Goal: Task Accomplishment & Management: Complete application form

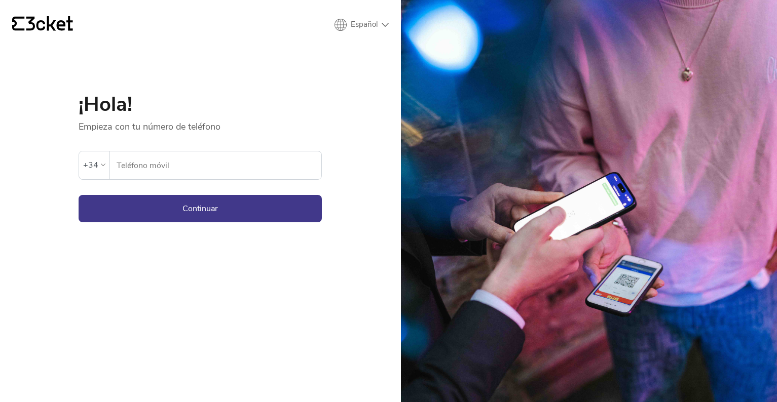
click at [196, 168] on input "Teléfono móvil" at bounding box center [218, 166] width 205 height 28
click at [99, 163] on div "+34" at bounding box center [94, 165] width 22 height 15
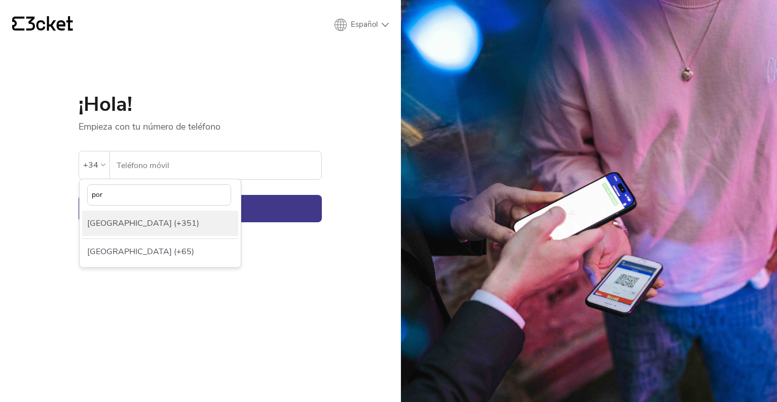
type input "por"
click at [128, 224] on div "[GEOGRAPHIC_DATA] (+351)" at bounding box center [160, 223] width 156 height 25
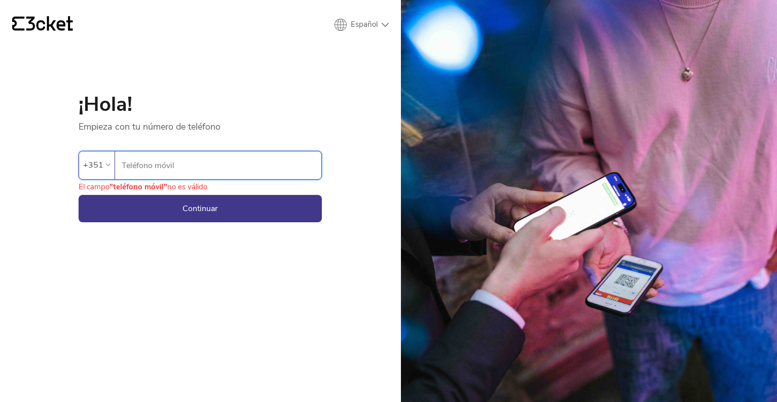
click at [169, 161] on input "Teléfono móvil" at bounding box center [221, 166] width 200 height 28
click at [163, 171] on input "Teléfono móvil" at bounding box center [221, 166] width 200 height 28
type input "966"
type input "966409659"
click at [167, 207] on button "Continuar" at bounding box center [200, 208] width 243 height 27
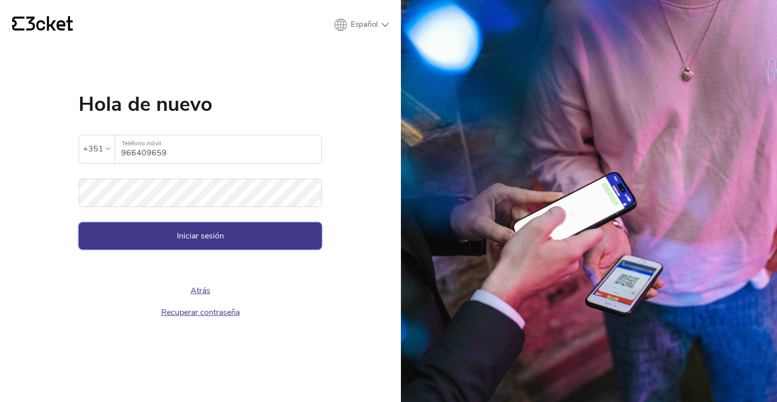
click at [202, 234] on button "Iniciar sesión" at bounding box center [200, 236] width 243 height 27
